Goal: Check status: Check status

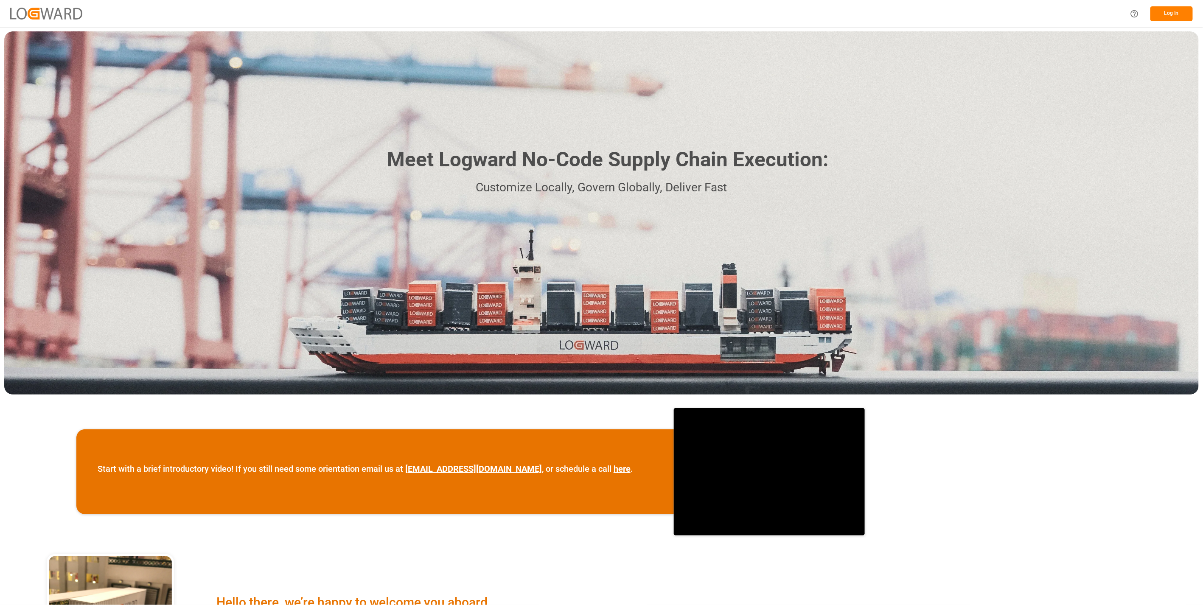
click at [1177, 9] on button "Log In" at bounding box center [1171, 13] width 42 height 15
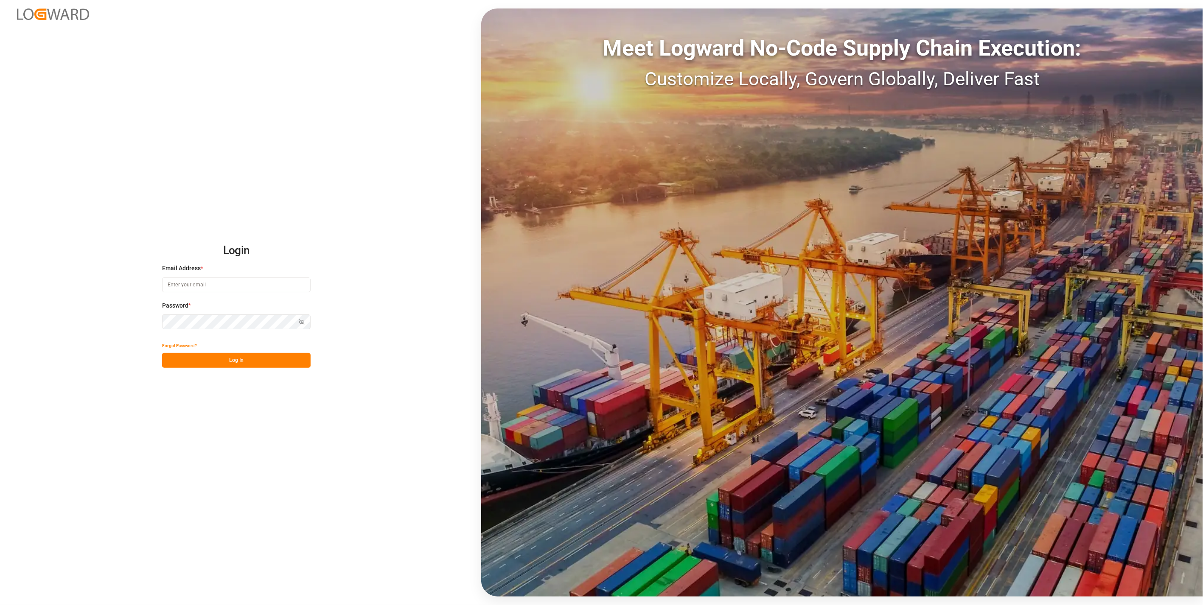
type input "[DOMAIN_NAME][EMAIL_ADDRESS][DOMAIN_NAME]"
click at [257, 359] on button "Log In" at bounding box center [236, 360] width 148 height 15
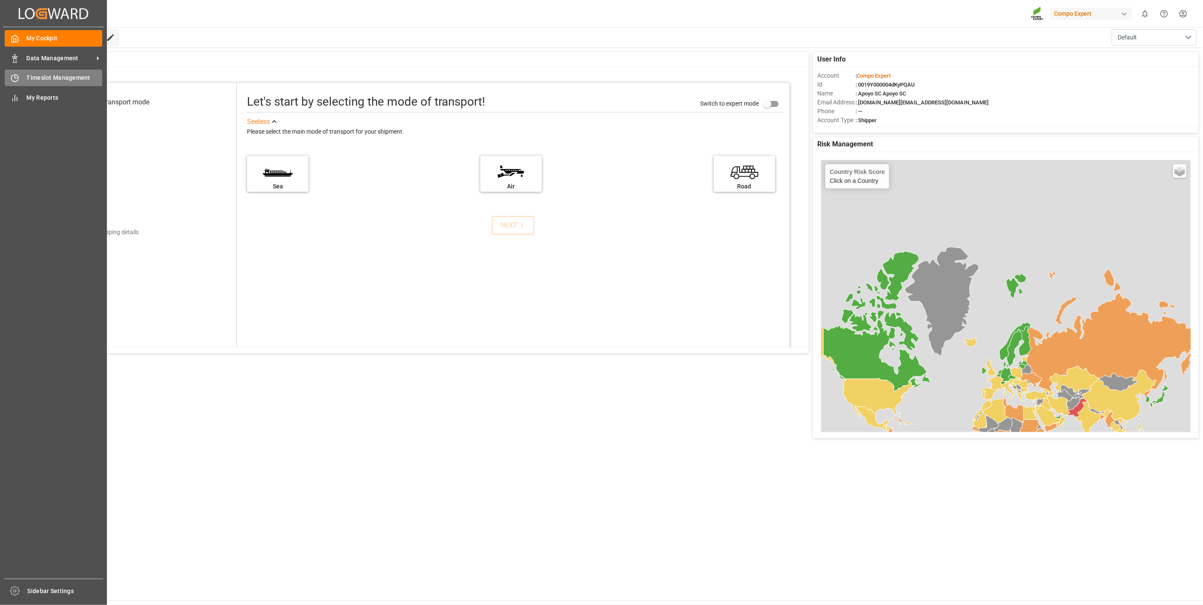
click at [21, 71] on div "Timeslot Management Timeslot Management" at bounding box center [54, 78] width 98 height 17
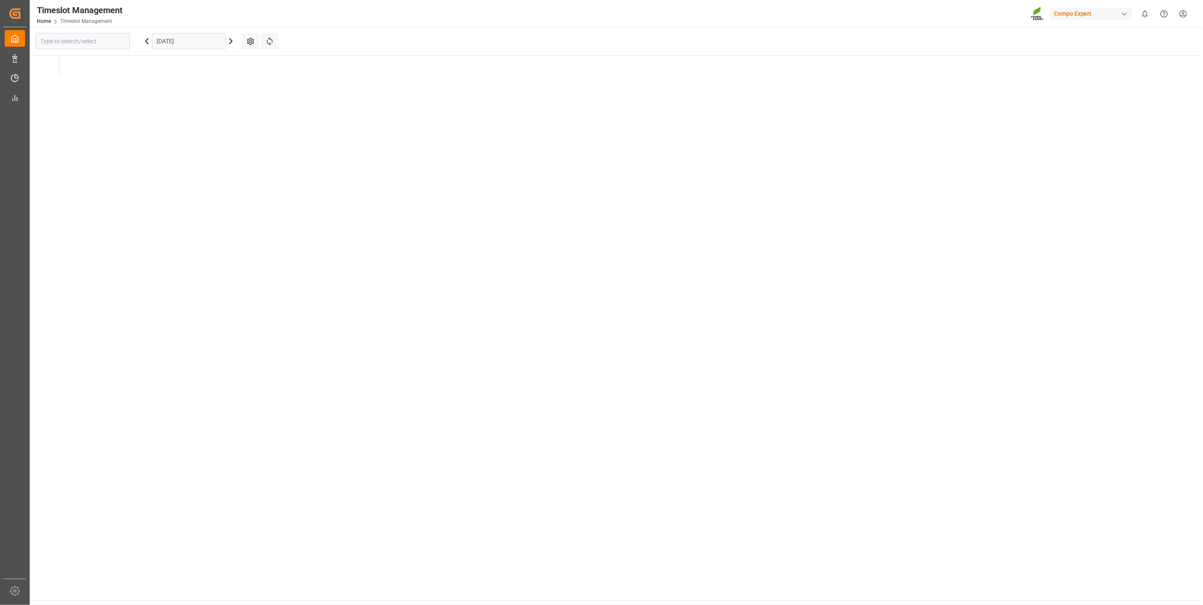
type input "La Vall d [PERSON_NAME]"
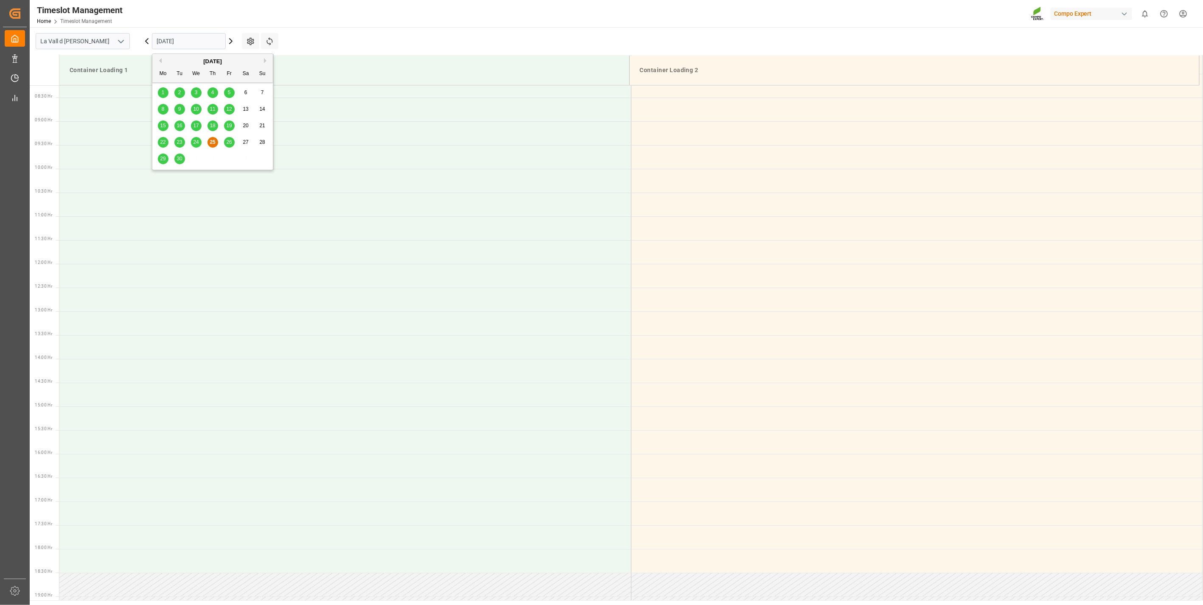
click at [182, 45] on input "[DATE]" at bounding box center [189, 41] width 74 height 16
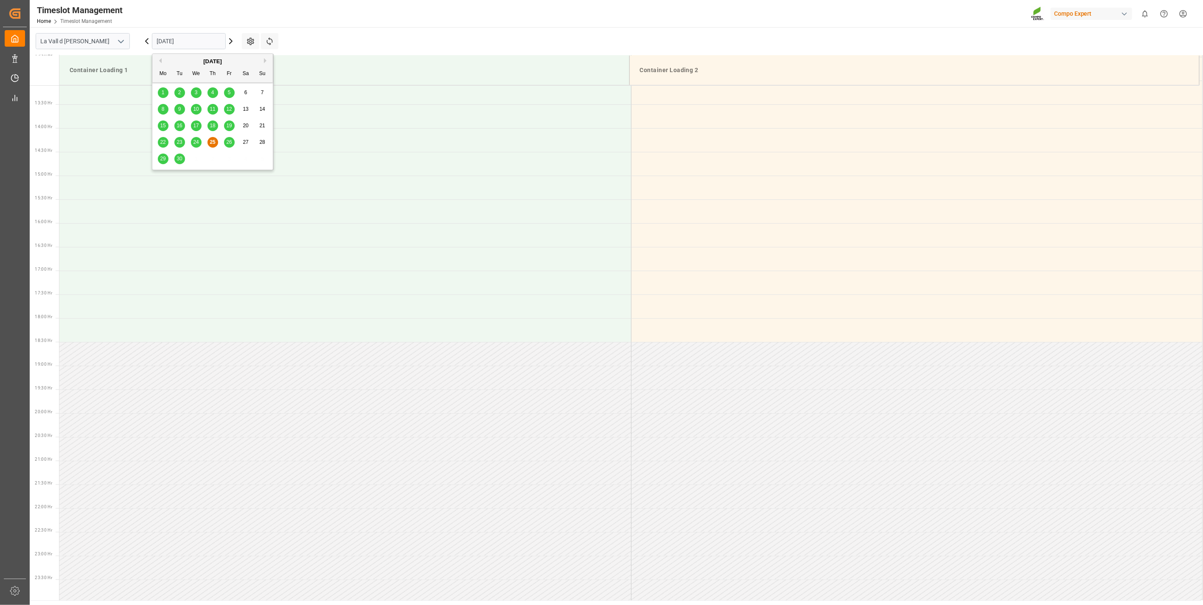
scroll to position [625, 0]
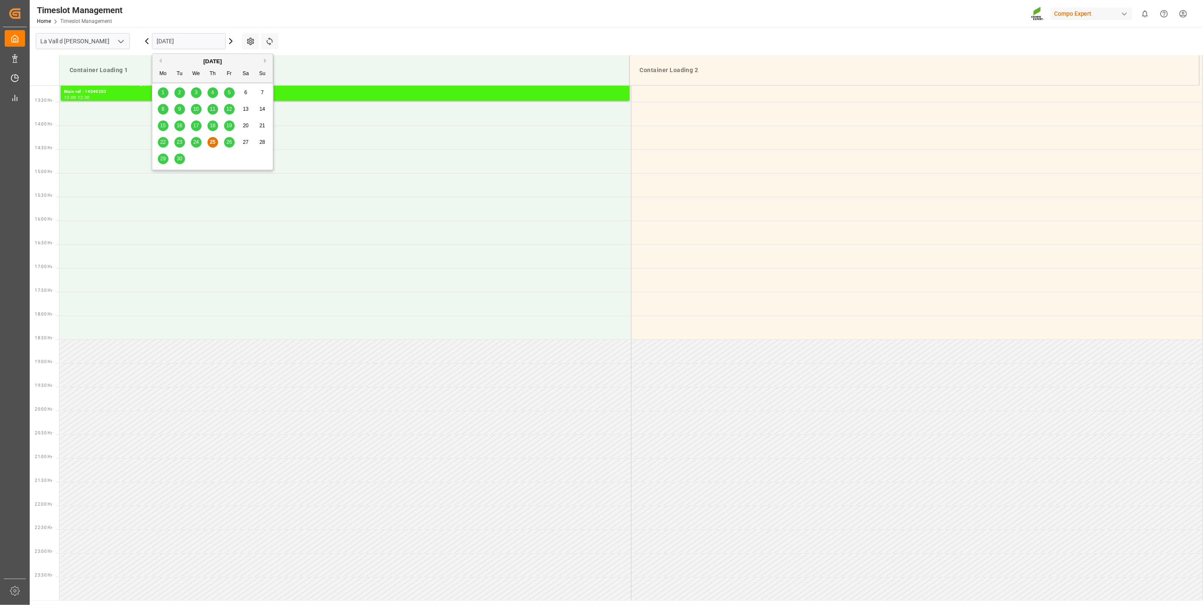
click at [230, 144] on span "26" at bounding box center [229, 142] width 6 height 6
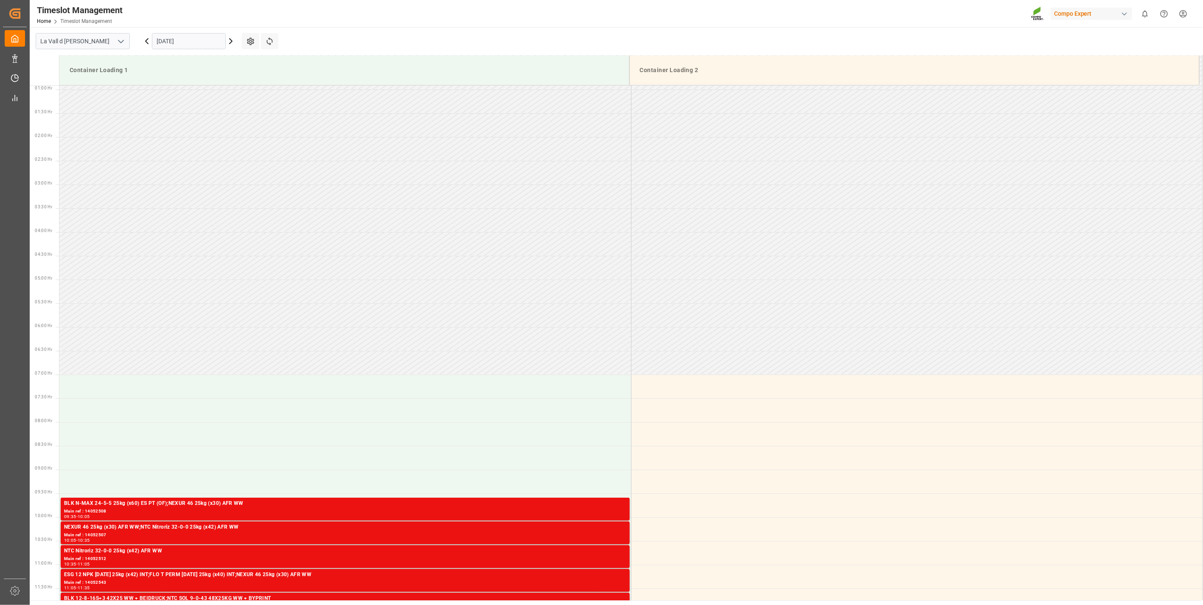
scroll to position [0, 0]
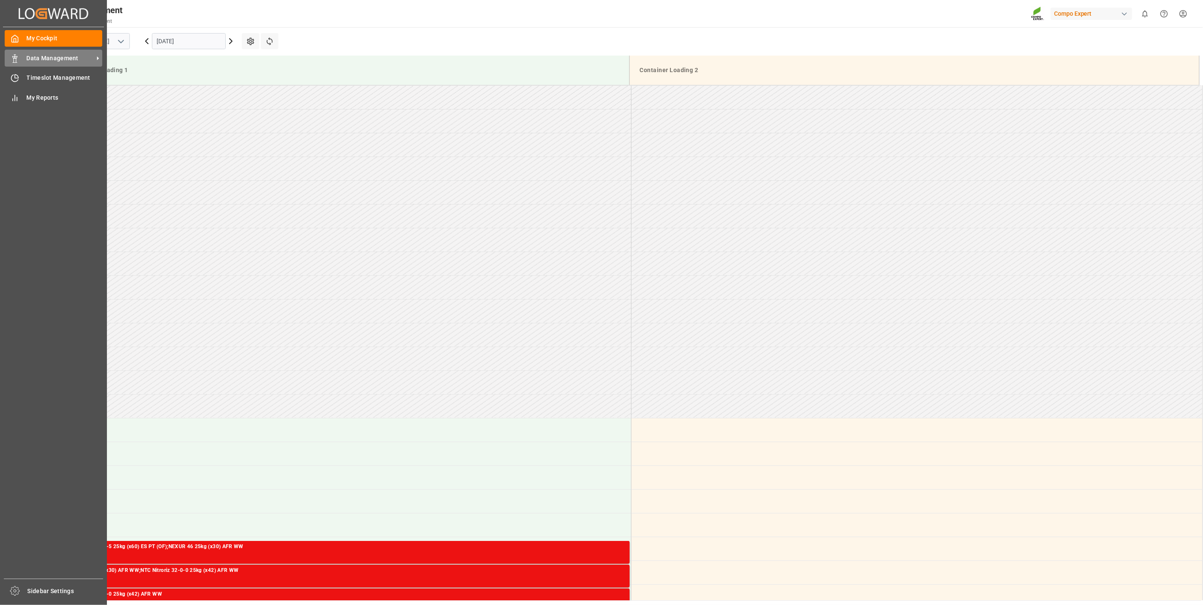
click at [69, 65] on div "Data Management Data Management" at bounding box center [54, 58] width 98 height 17
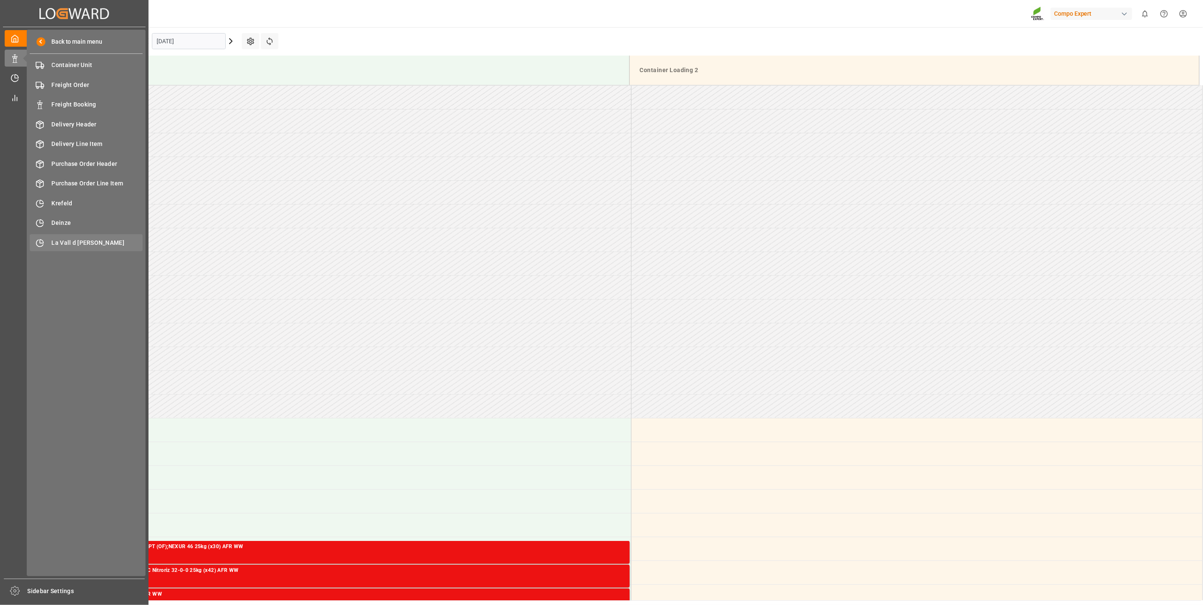
click at [91, 240] on span "La Vall d [PERSON_NAME]" at bounding box center [97, 242] width 91 height 9
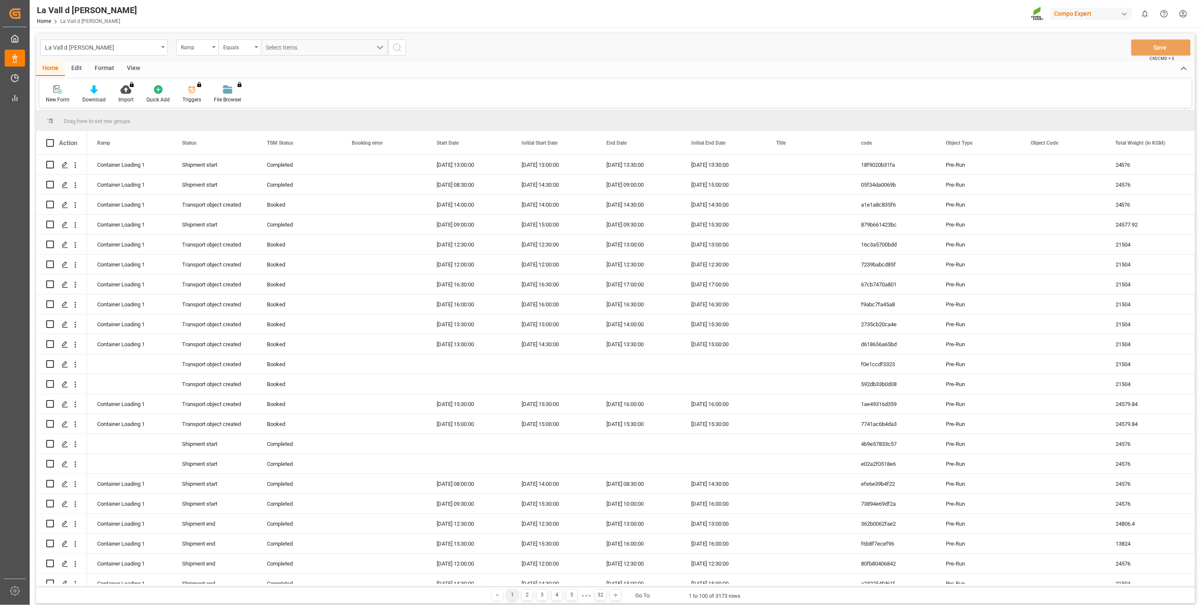
click at [134, 70] on div "View" at bounding box center [133, 69] width 26 height 14
click at [95, 94] on div "Standard Templates" at bounding box center [96, 94] width 55 height 19
click at [106, 123] on div "VDU Overview Carretileros" at bounding box center [119, 119] width 74 height 9
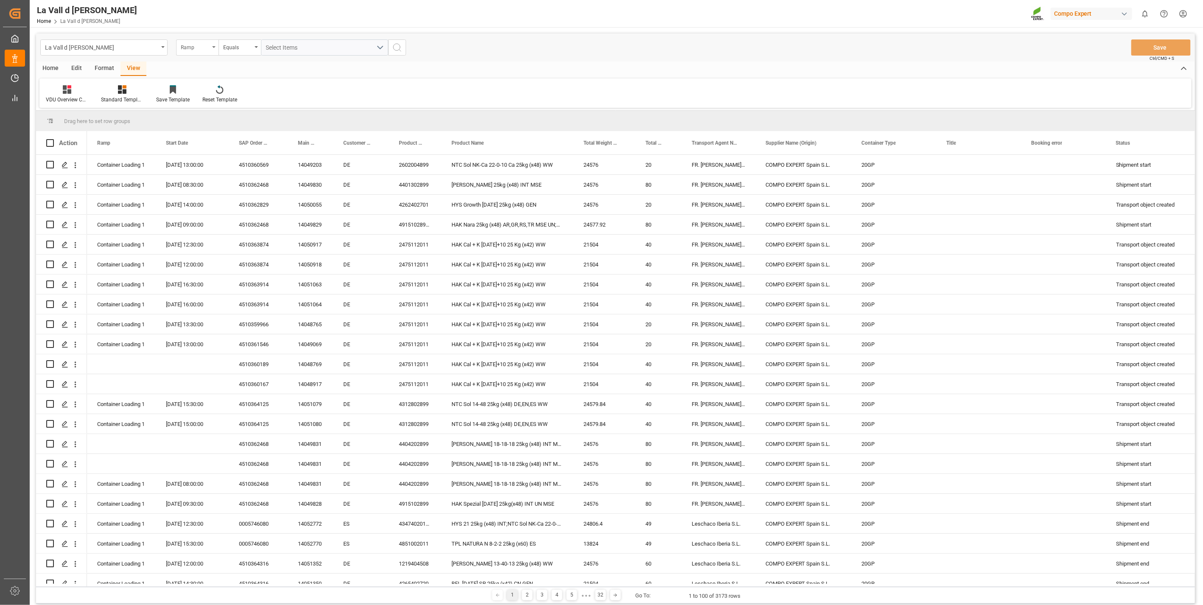
click at [211, 53] on div "Ramp" at bounding box center [197, 47] width 42 height 16
click at [202, 159] on div "Start Date" at bounding box center [239, 158] width 126 height 18
click at [286, 50] on input "text" at bounding box center [324, 47] width 127 height 16
click at [338, 150] on span "26" at bounding box center [338, 148] width 6 height 6
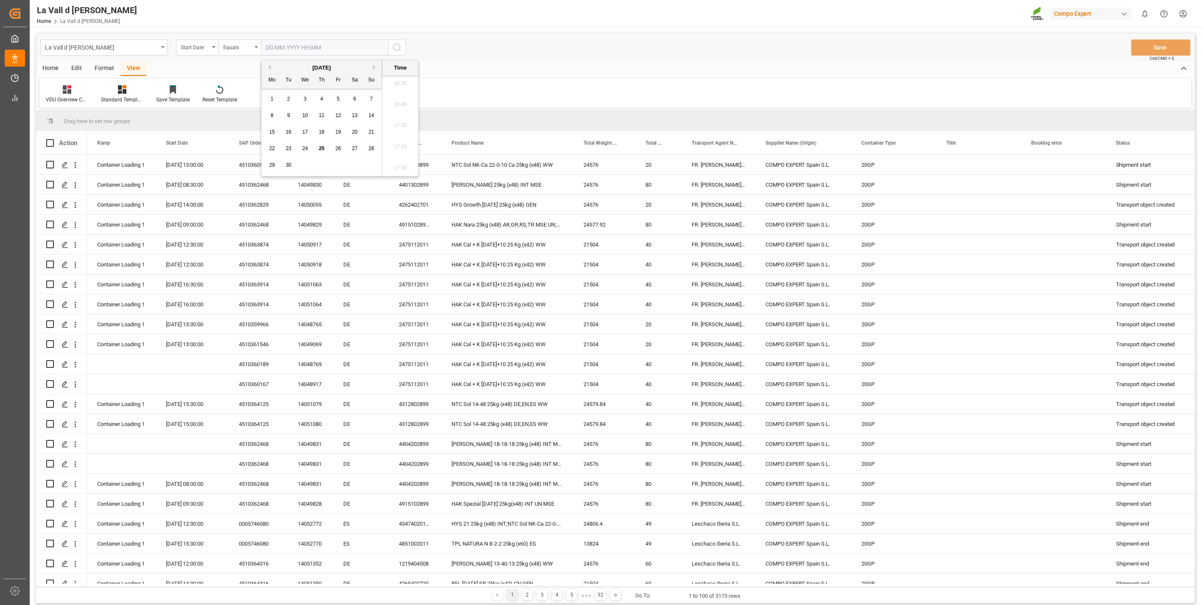
type input "[DATE] 00:00"
click at [337, 151] on span "26" at bounding box center [338, 148] width 6 height 6
click at [559, 77] on div "Home Edit Format View VDU Overview Carretileros Standard Templates Save Templat…" at bounding box center [615, 85] width 1158 height 46
drag, startPoint x: 399, startPoint y: 53, endPoint x: 395, endPoint y: 57, distance: 5.1
click at [398, 55] on button "search button" at bounding box center [397, 47] width 18 height 16
